Goal: Obtain resource: Download file/media

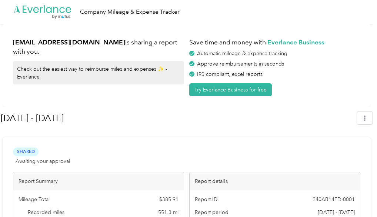
scroll to position [27, 0]
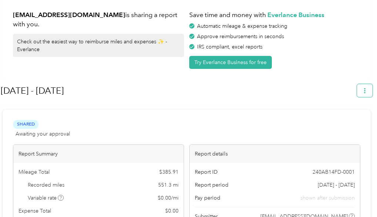
click at [367, 91] on icon "button" at bounding box center [364, 90] width 5 height 5
click at [344, 121] on span "Download" at bounding box center [347, 125] width 24 height 8
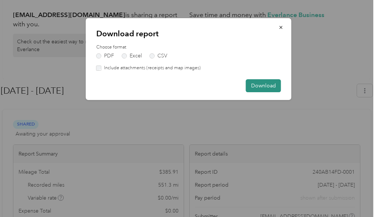
click at [250, 83] on button "Download" at bounding box center [263, 85] width 35 height 13
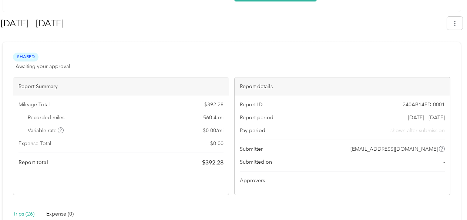
scroll to position [94, 0]
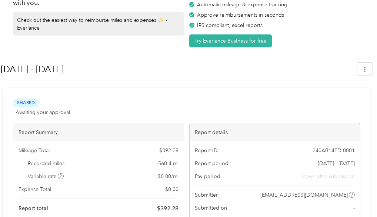
scroll to position [48, 0]
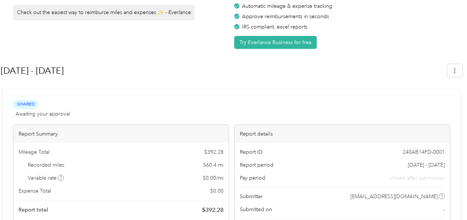
scroll to position [56, 0]
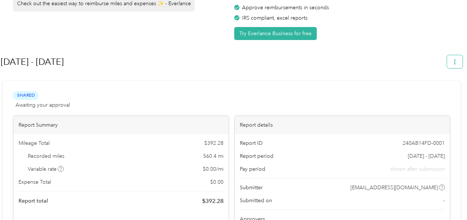
click at [463, 66] on button "button" at bounding box center [455, 61] width 16 height 13
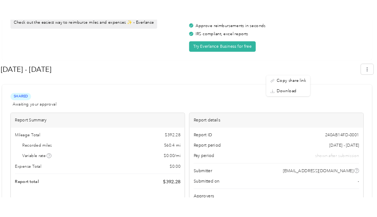
scroll to position [65, 0]
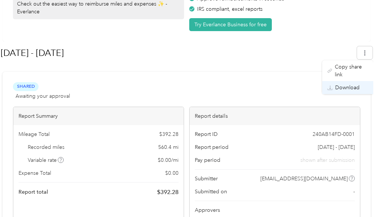
click at [355, 84] on span "Download" at bounding box center [347, 88] width 24 height 8
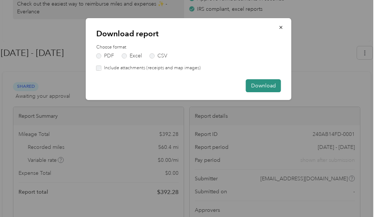
click at [257, 81] on button "Download" at bounding box center [263, 85] width 35 height 13
